Goal: Task Accomplishment & Management: Complete application form

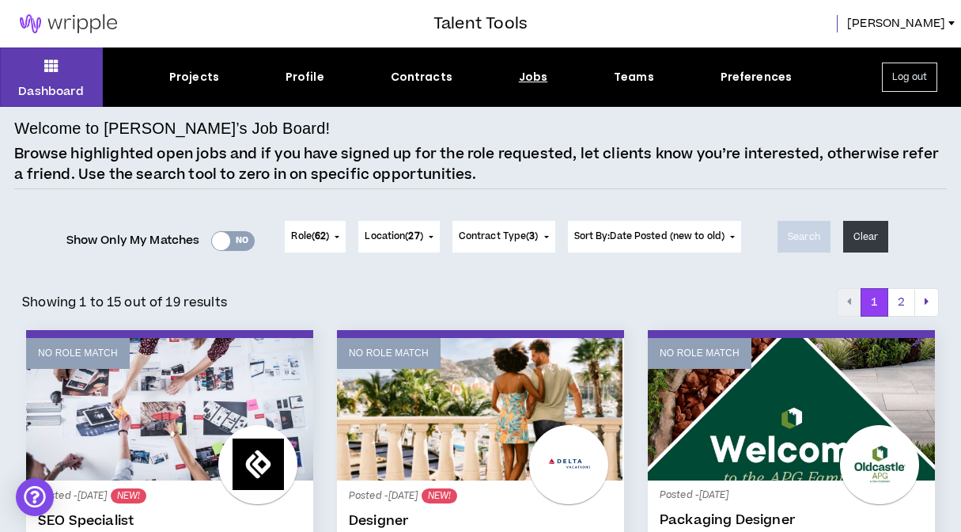
click at [227, 239] on div "Yes No" at bounding box center [233, 241] width 44 height 20
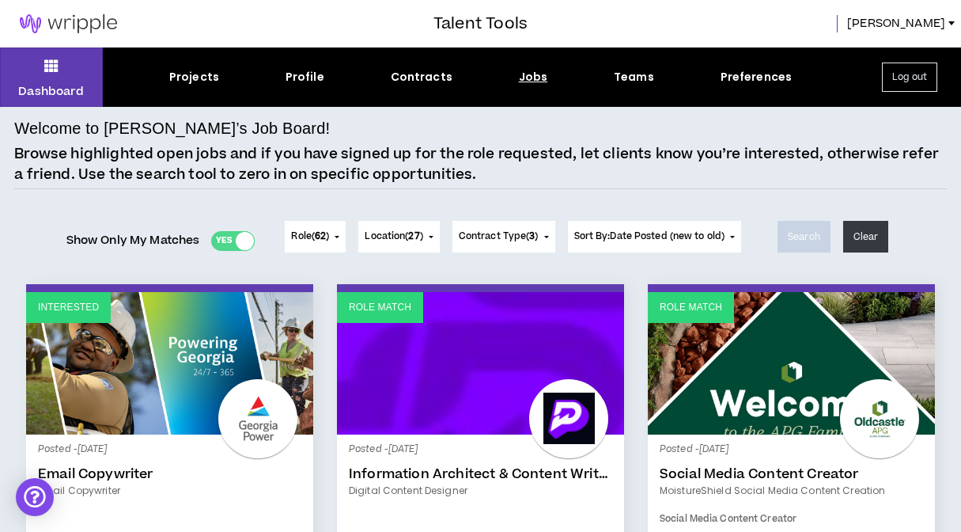
click at [242, 239] on div at bounding box center [245, 241] width 18 height 18
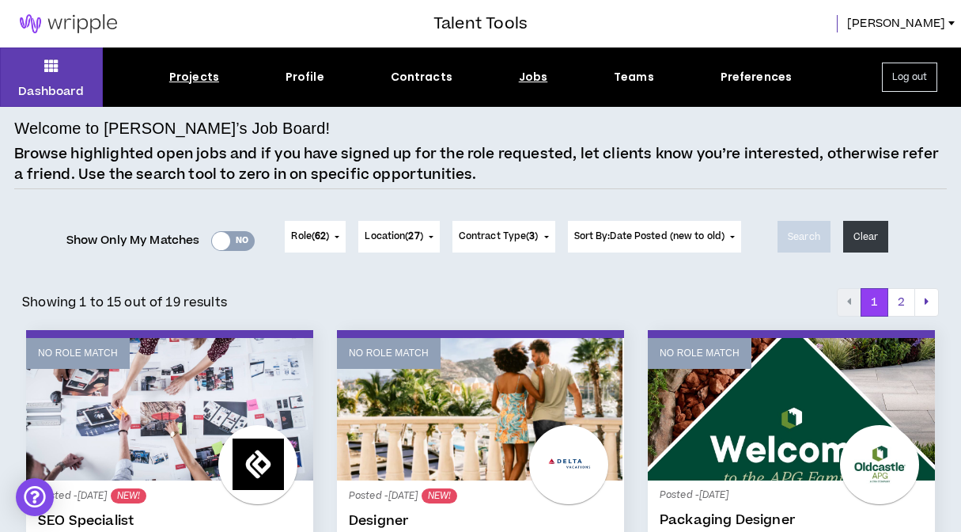
click at [203, 82] on div "Projects" at bounding box center [194, 77] width 50 height 17
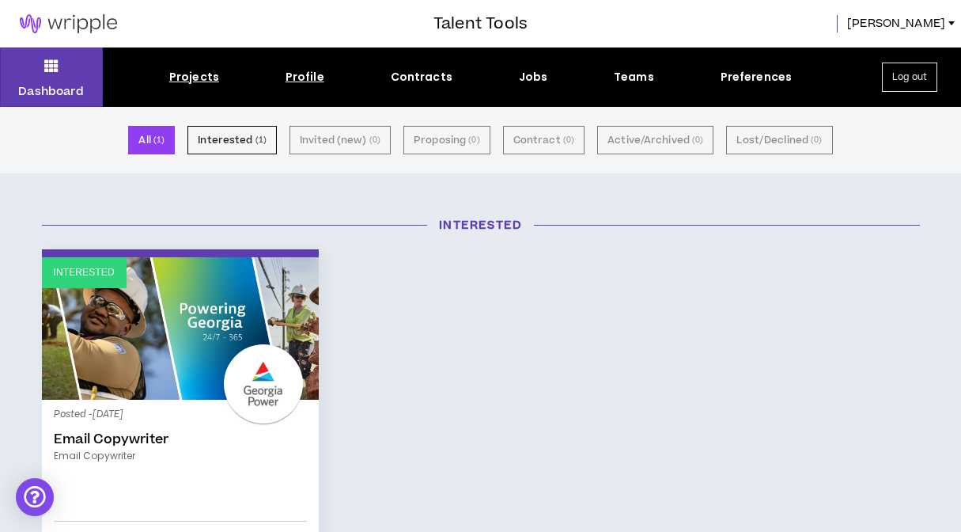
click at [319, 78] on div "Profile" at bounding box center [305, 77] width 39 height 17
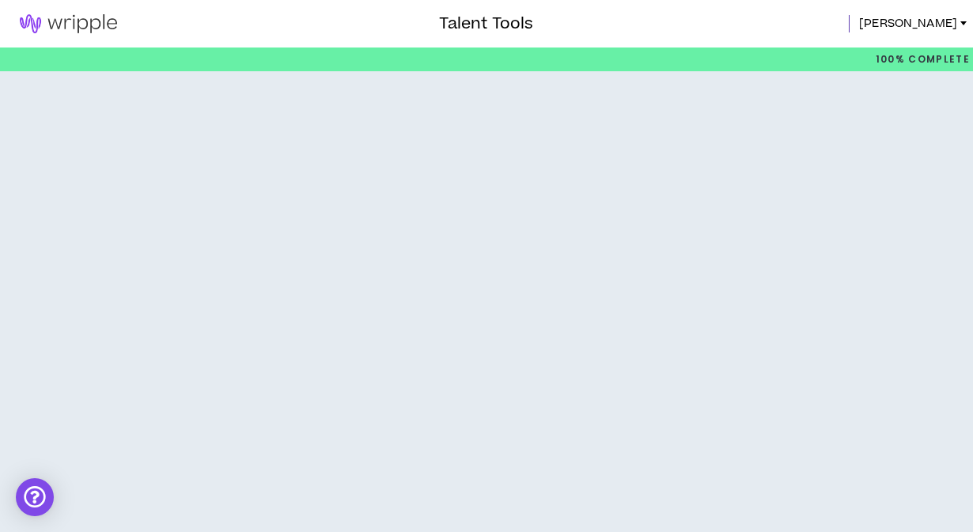
select select "*"
select select "US"
select select "*******"
select select "*"
select select "**********"
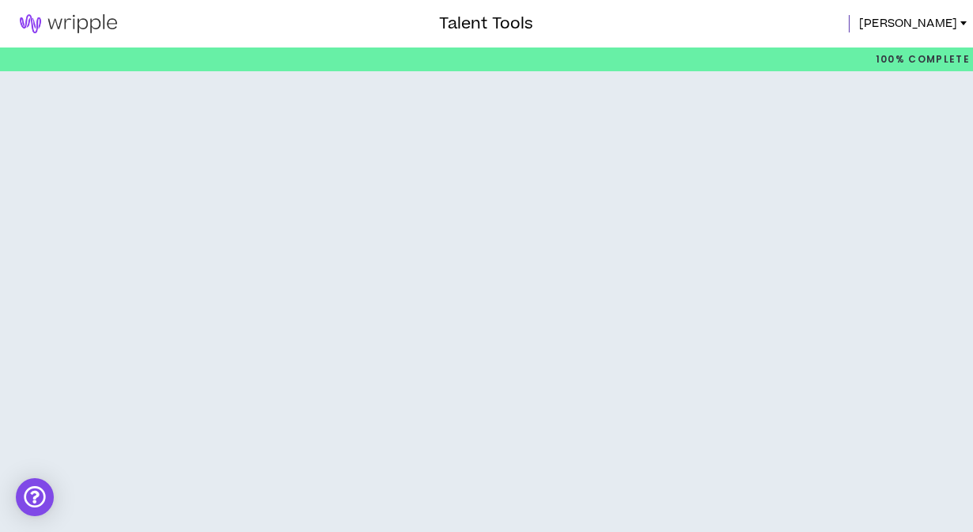
select select "*****"
select select "***"
select select "**********"
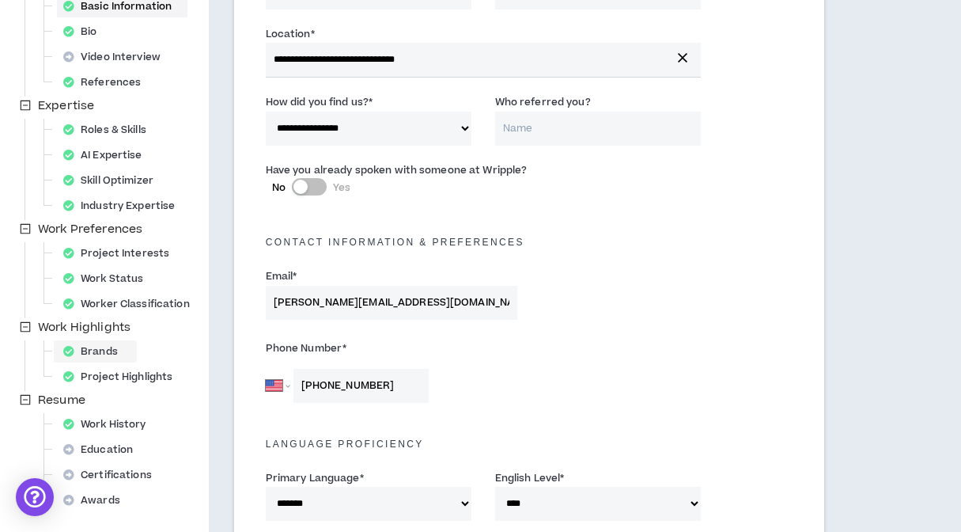
scroll to position [212, 0]
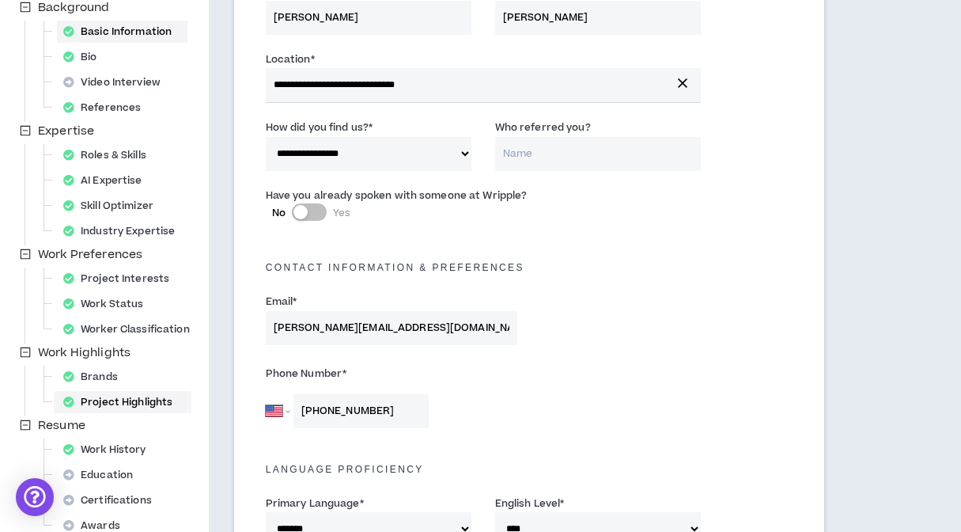
click at [125, 406] on div "Project Highlights" at bounding box center [122, 402] width 131 height 22
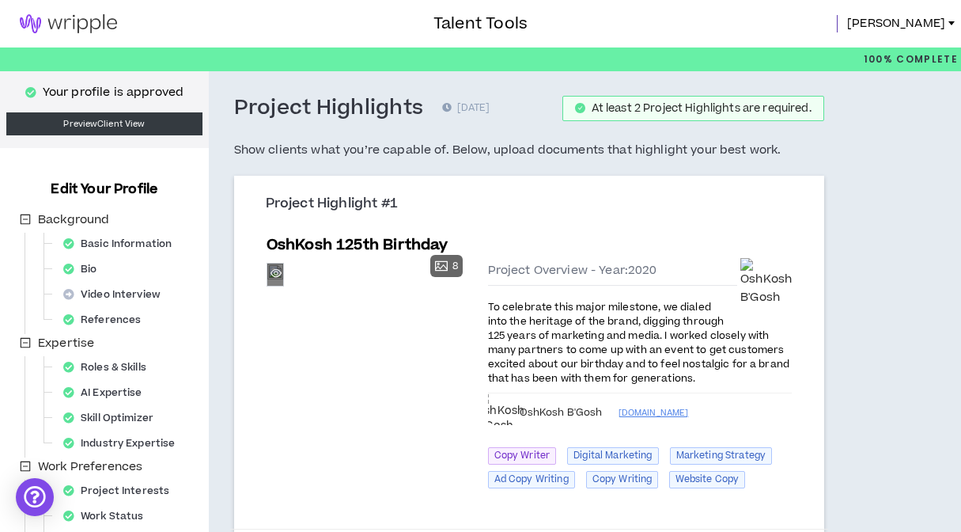
scroll to position [45, 0]
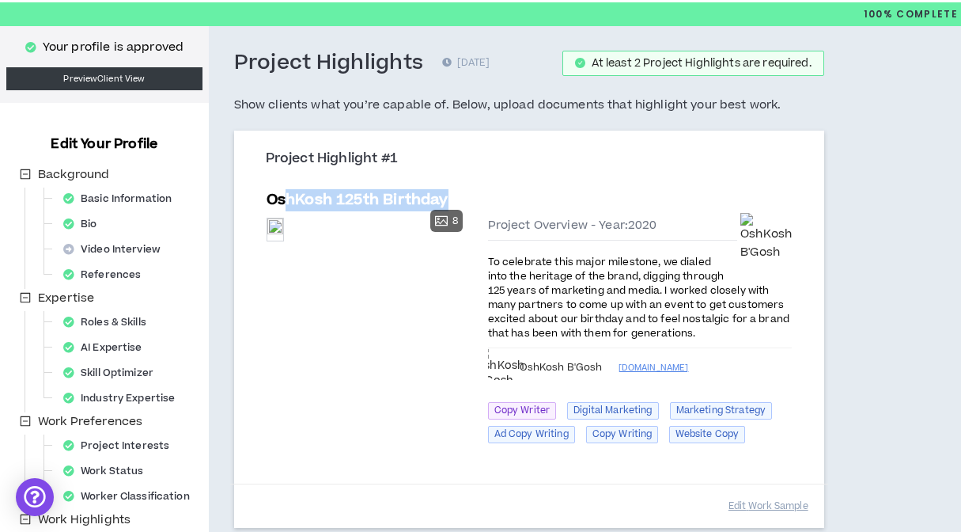
drag, startPoint x: 477, startPoint y: 195, endPoint x: 292, endPoint y: 193, distance: 185.1
click at [292, 194] on div "OshKosh 125th Birthday" at bounding box center [529, 200] width 525 height 22
click at [282, 194] on h5 "OshKosh 125th Birthday" at bounding box center [358, 200] width 182 height 22
drag, startPoint x: 264, startPoint y: 196, endPoint x: 498, endPoint y: 198, distance: 233.4
click at [498, 198] on div "OshKosh 125th Birthday Preview 8 Preview Preview [GEOGRAPHIC_DATA] [GEOGRAPHIC_…" at bounding box center [529, 326] width 551 height 292
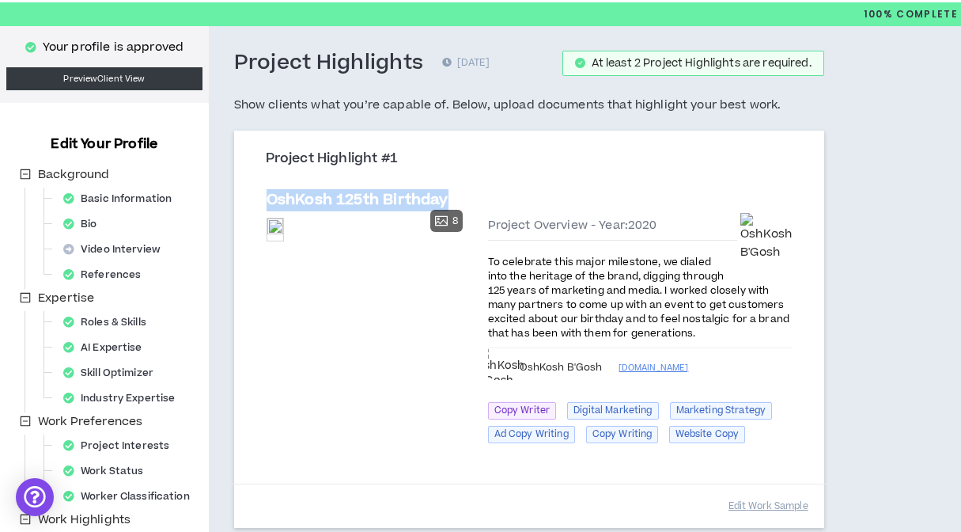
copy h5 "OshKosh 125th Birthday"
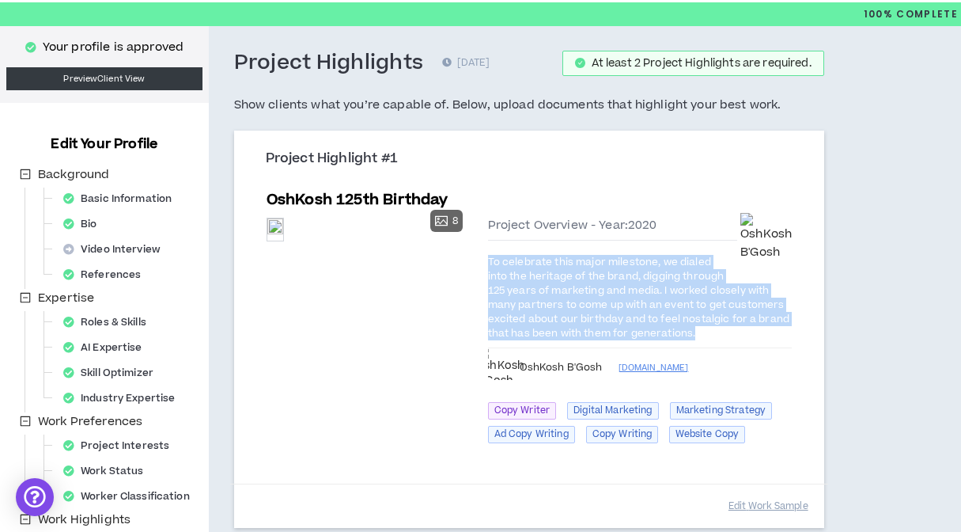
drag, startPoint x: 686, startPoint y: 331, endPoint x: 490, endPoint y: 261, distance: 208.2
click at [490, 261] on p "To celebrate this major milestone, we dialed into the heritage of the brand, di…" at bounding box center [640, 297] width 304 height 88
copy span "To celebrate this major milestone, we dialed into the heritage of the brand, di…"
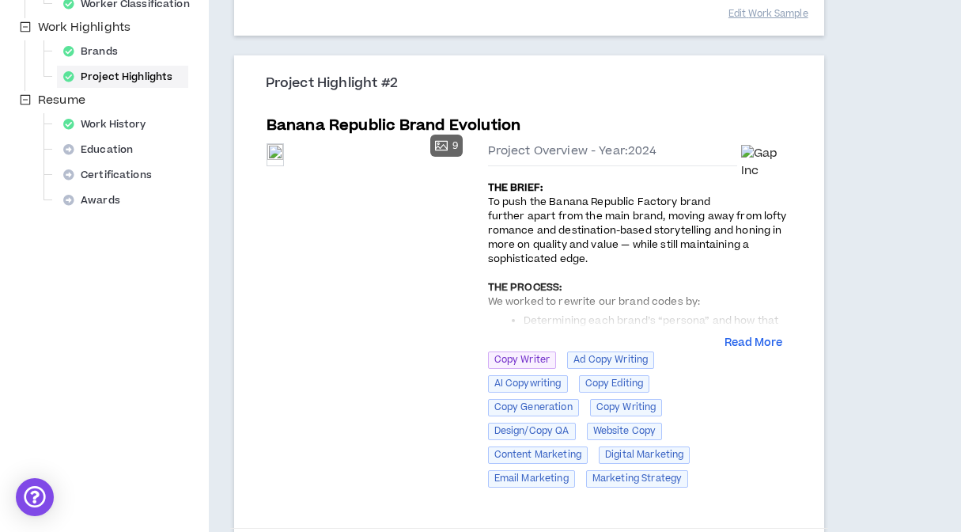
scroll to position [538, 0]
click at [752, 339] on button "Read More" at bounding box center [754, 343] width 58 height 16
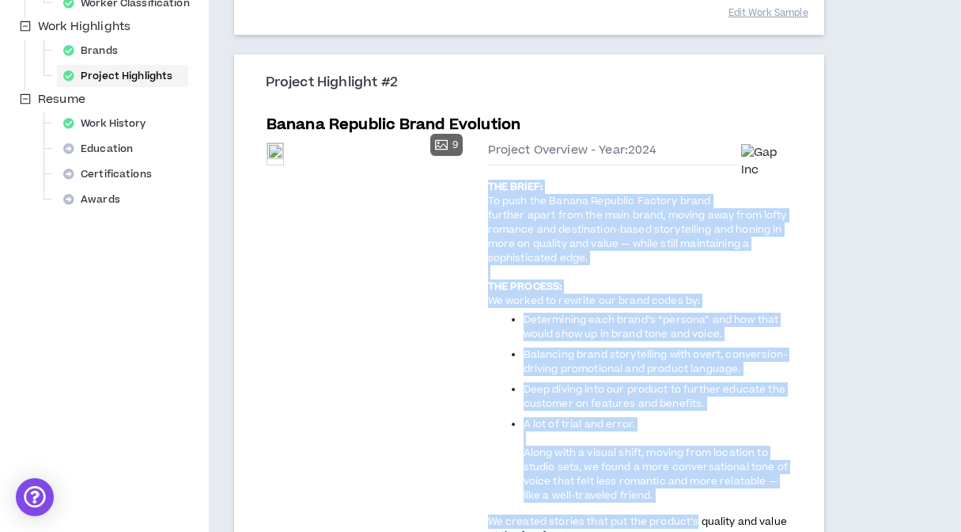
drag, startPoint x: 490, startPoint y: 181, endPoint x: 699, endPoint y: 513, distance: 392.4
click at [697, 513] on div "THE BRIEF: To push the Banana Republic Factory brand further apart from the mai…" at bounding box center [640, 449] width 304 height 543
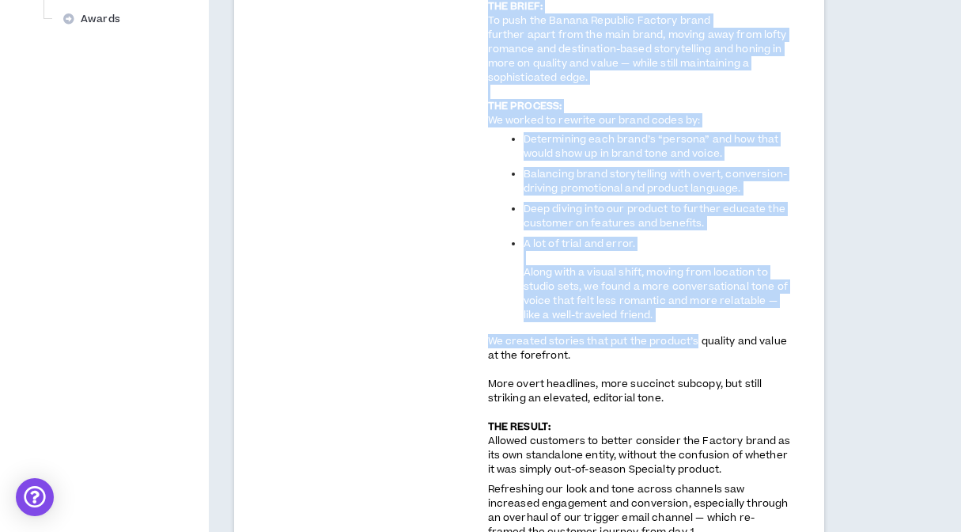
scroll to position [733, 0]
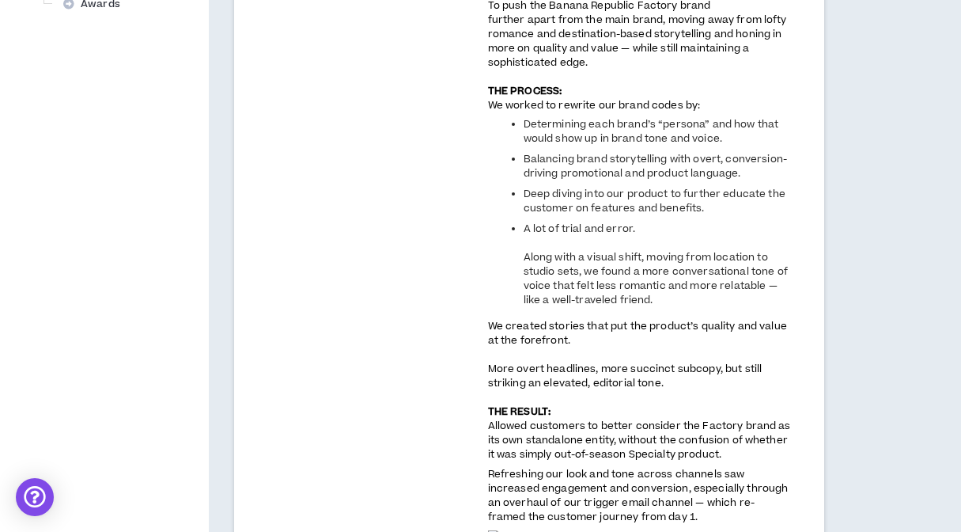
click at [692, 370] on span "More overt headlines, more succinct subcopy, but still striking an elevated, ed…" at bounding box center [625, 376] width 275 height 28
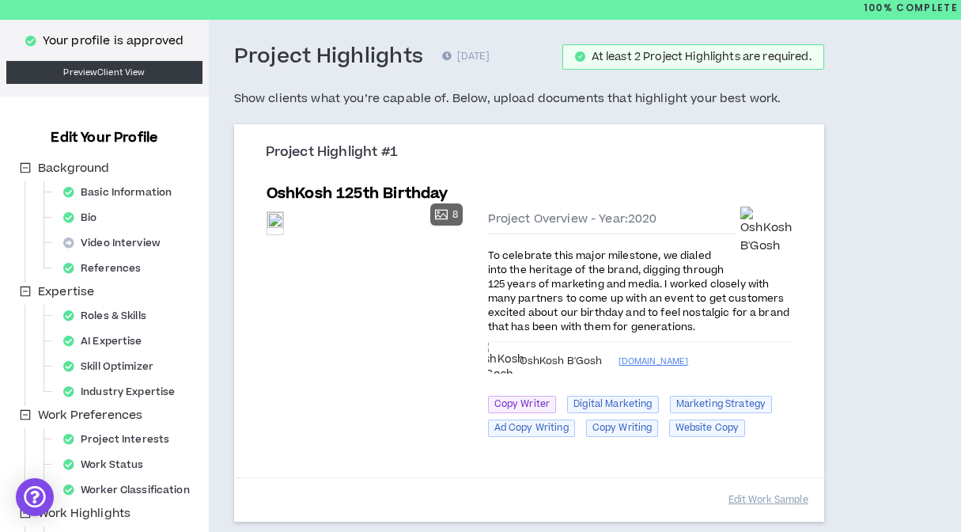
scroll to position [0, 0]
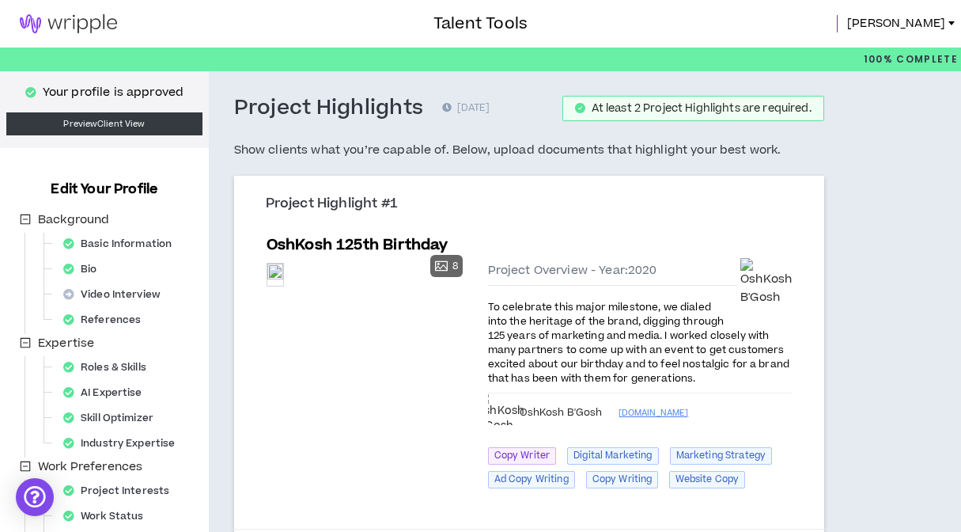
drag, startPoint x: 672, startPoint y: 307, endPoint x: 492, endPoint y: 512, distance: 273.0
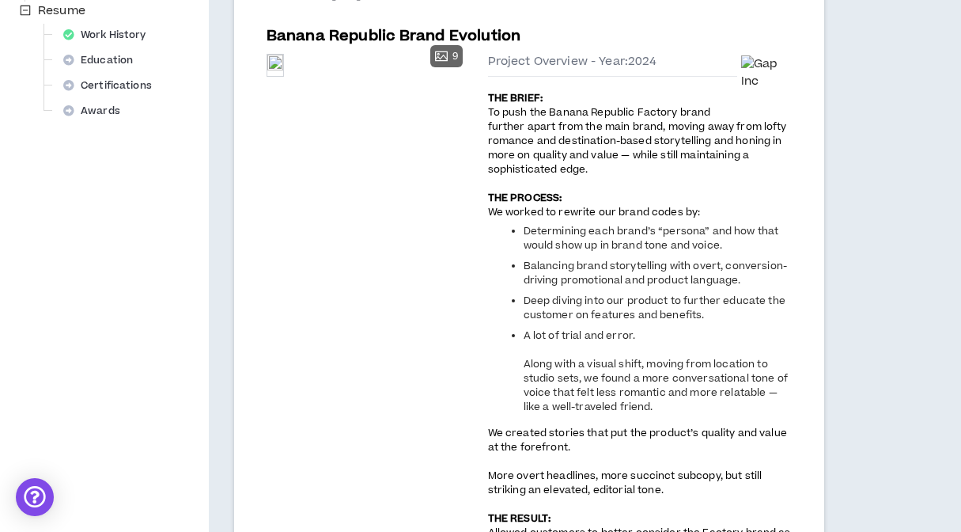
scroll to position [540, 0]
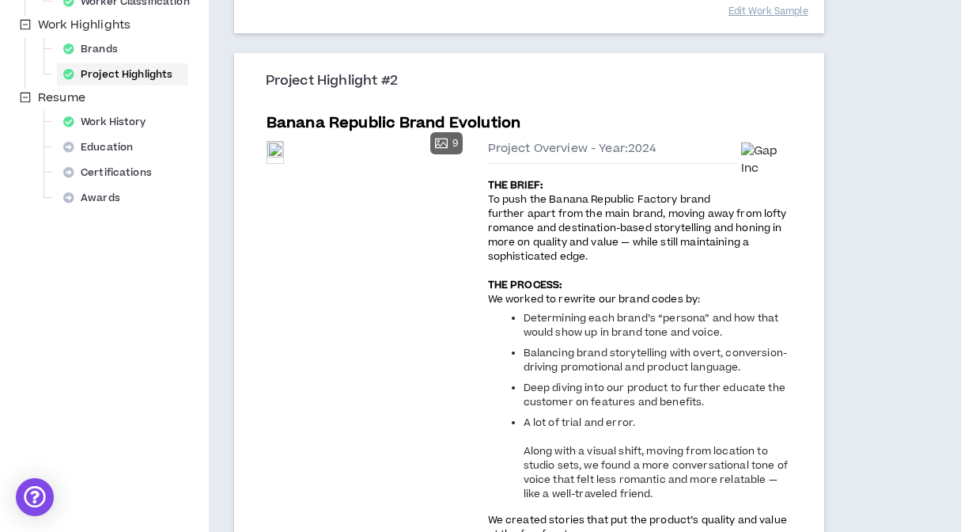
drag, startPoint x: 671, startPoint y: 264, endPoint x: 490, endPoint y: 184, distance: 197.6
click at [490, 184] on div "THE BRIEF: To push the Banana Republic Factory brand further apart from the mai…" at bounding box center [640, 447] width 304 height 543
copy div "LOR IPSUM: Do sita con Adipis Elitsedd Eiusmod tempo incidid utlab etdo mag ali…"
click at [644, 262] on p "THE BRIEF: To push the Banana Republic Factory brand further apart from the mai…" at bounding box center [640, 241] width 304 height 131
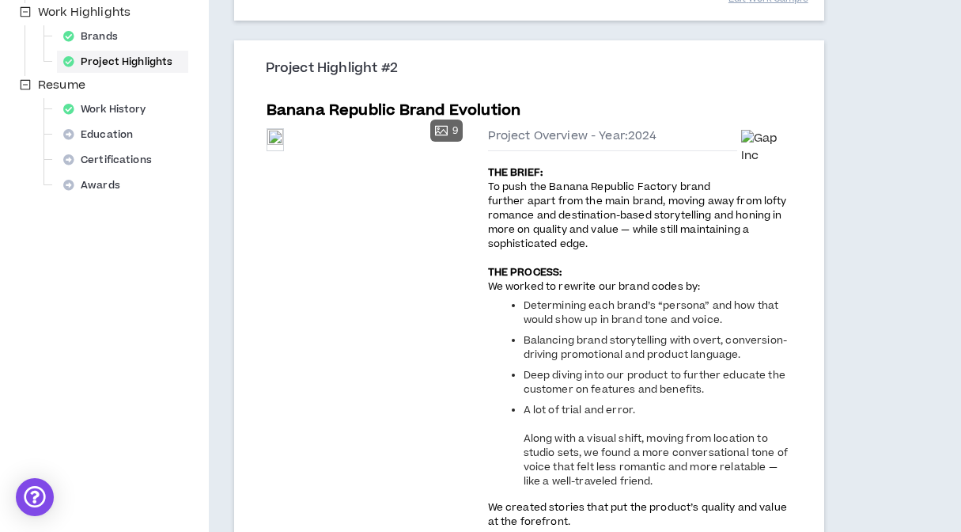
scroll to position [551, 0]
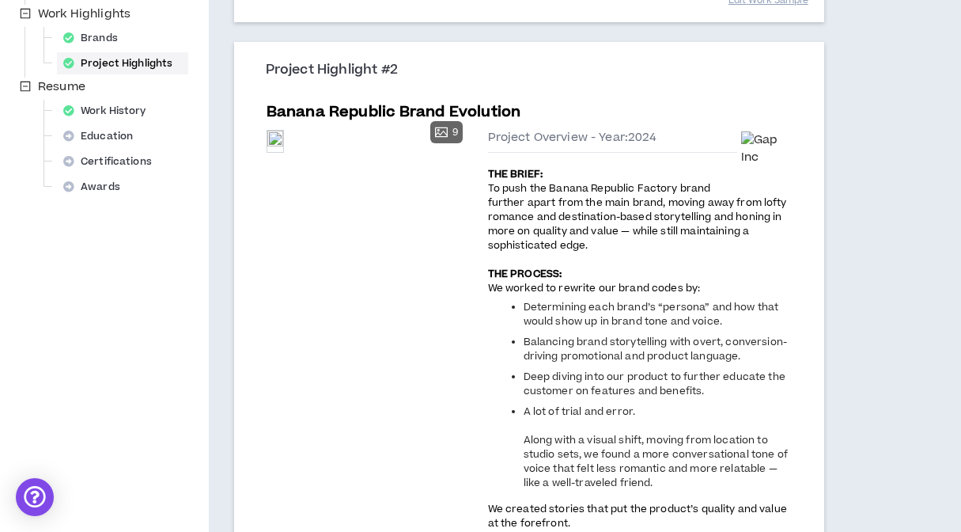
drag, startPoint x: 604, startPoint y: 248, endPoint x: 483, endPoint y: 176, distance: 141.1
click at [483, 176] on div "Preview 9 Preview Preview Preview Preview Preview [GEOGRAPHIC_DATA] Preview Pre…" at bounding box center [529, 518] width 525 height 791
copy div "THE BRIEF: To push the Banana Republic Factory brand further apart from the mai…"
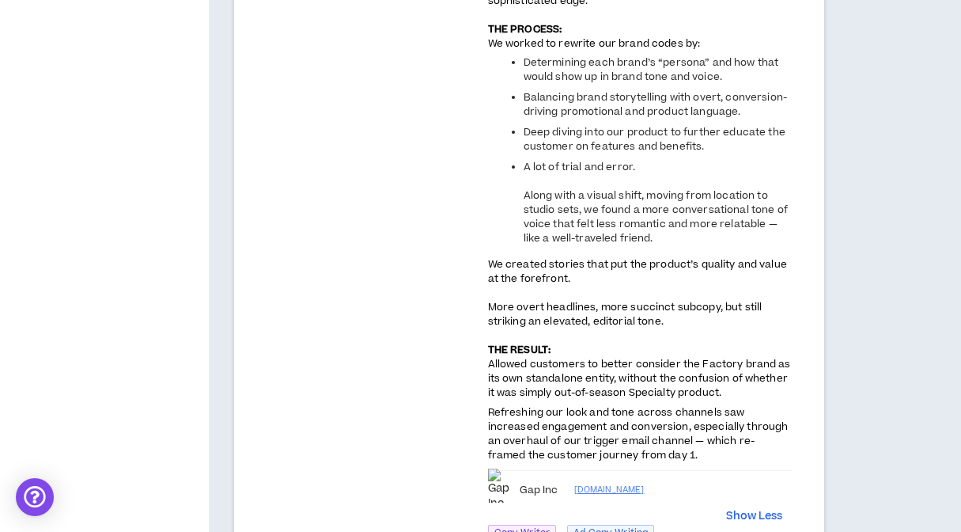
scroll to position [810, 0]
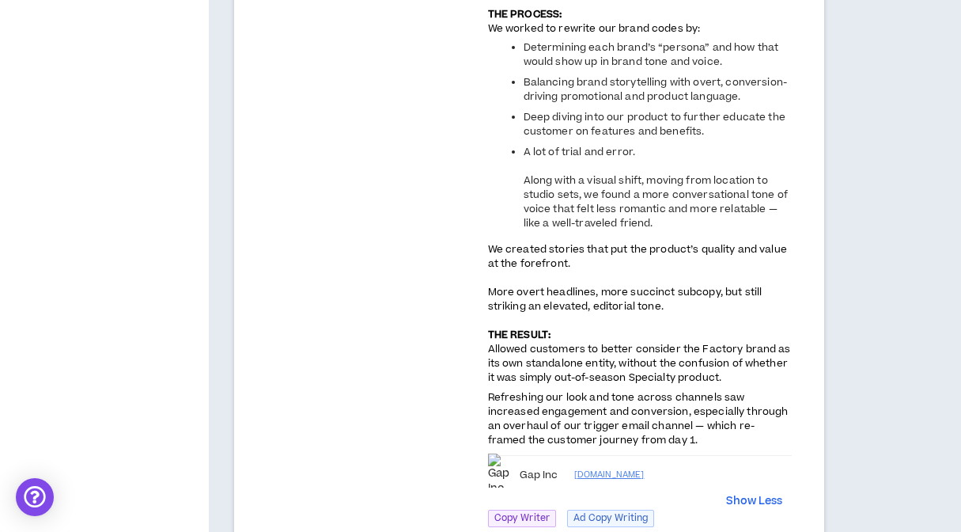
drag, startPoint x: 665, startPoint y: 438, endPoint x: 483, endPoint y: 338, distance: 207.2
click at [483, 338] on div "Preview 9 Preview Preview Preview Preview Preview [GEOGRAPHIC_DATA] Preview Pre…" at bounding box center [529, 259] width 525 height 791
copy div "THE RESULT: Allowed customers to better consider the Factory brand as its own s…"
